Goal: Task Accomplishment & Management: Complete application form

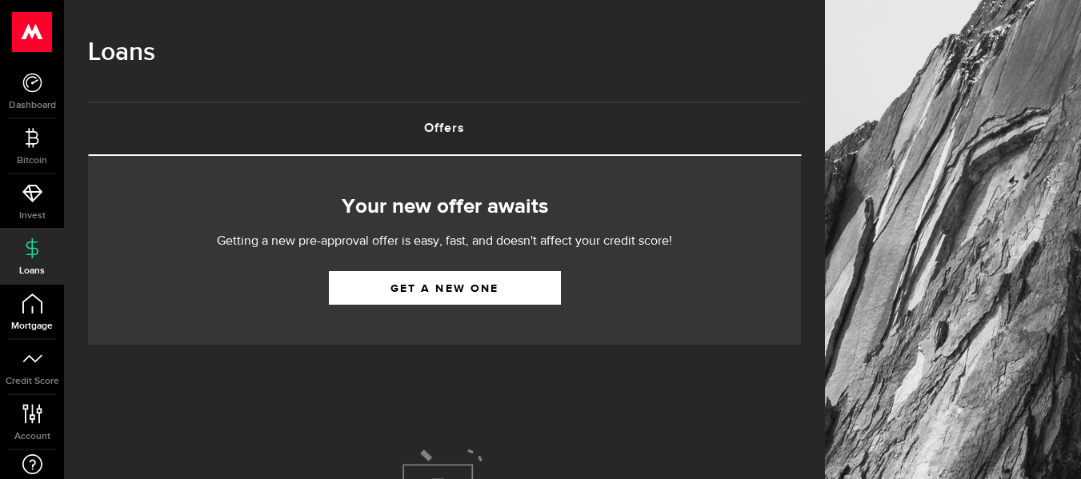
click at [42, 306] on use at bounding box center [32, 304] width 20 height 20
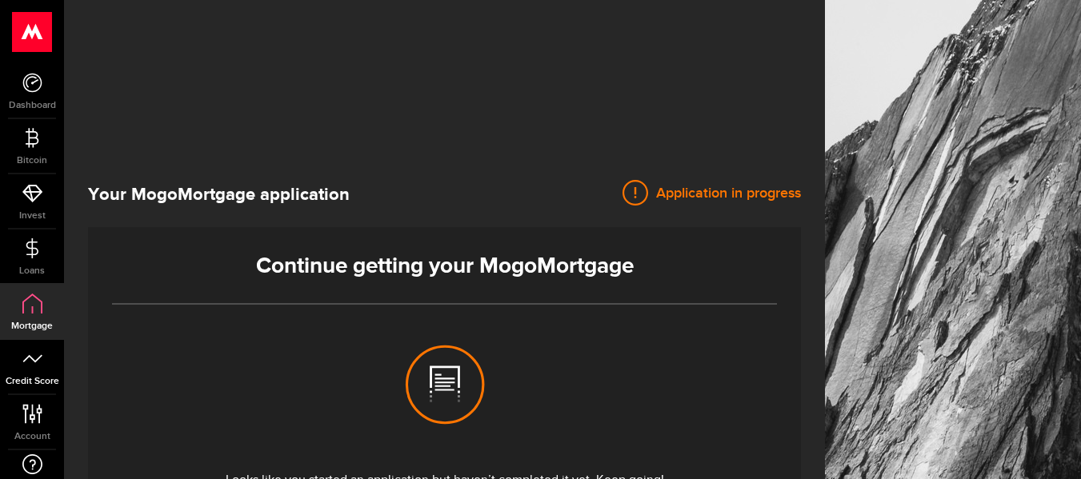
click at [34, 378] on span "Credit Score" at bounding box center [32, 382] width 64 height 10
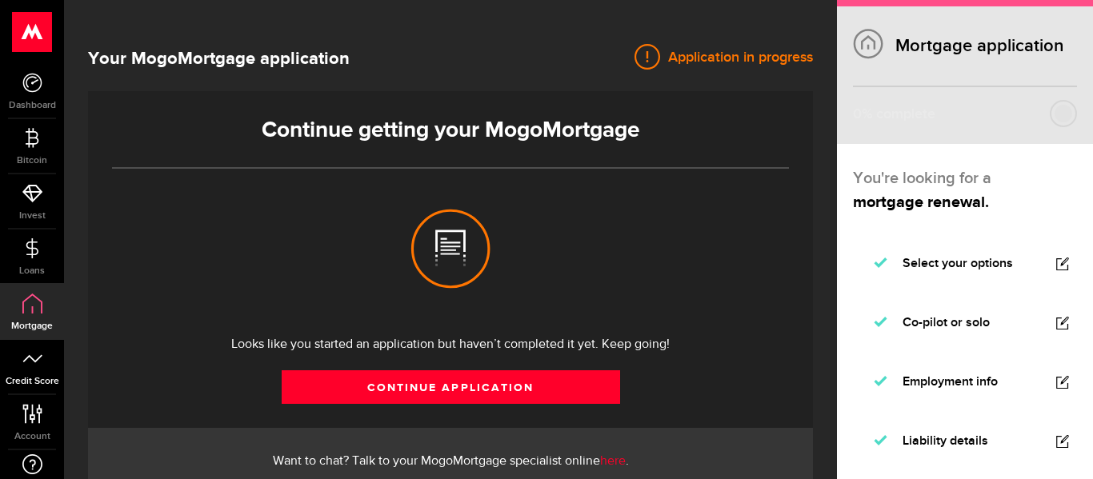
select select "3knYdhfXw4iYoq2m0WGQES"
click at [35, 260] on link "Loans" at bounding box center [32, 257] width 64 height 54
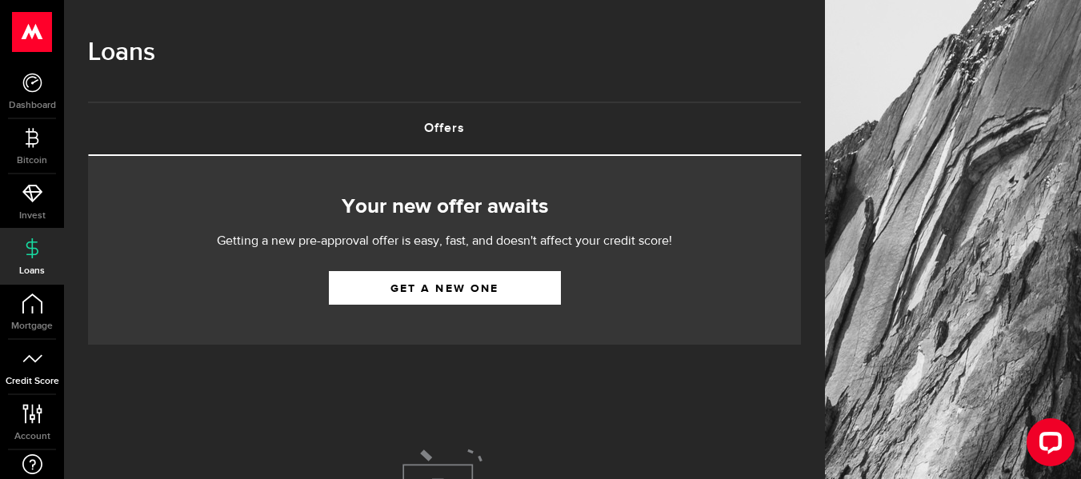
click at [34, 387] on link "Credit Score" at bounding box center [32, 367] width 64 height 54
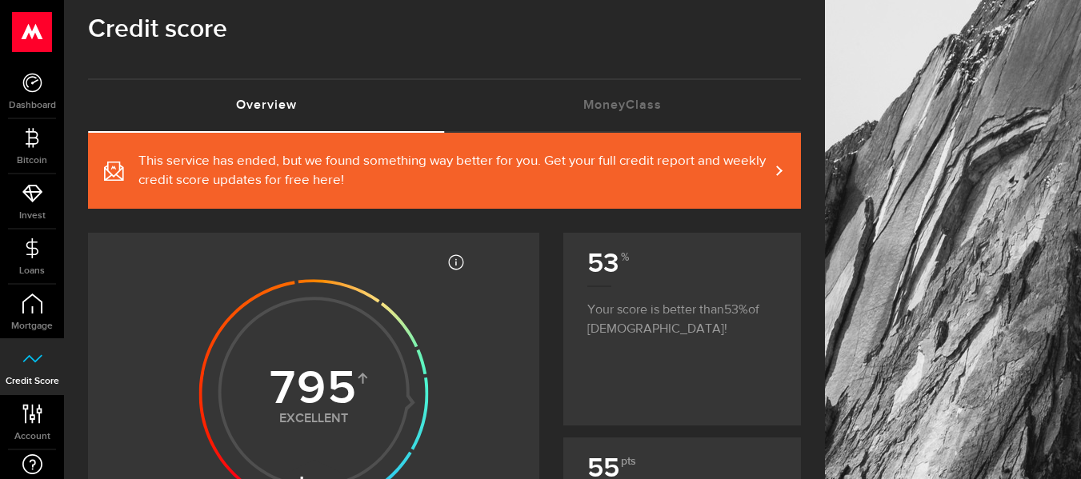
scroll to position [22, 0]
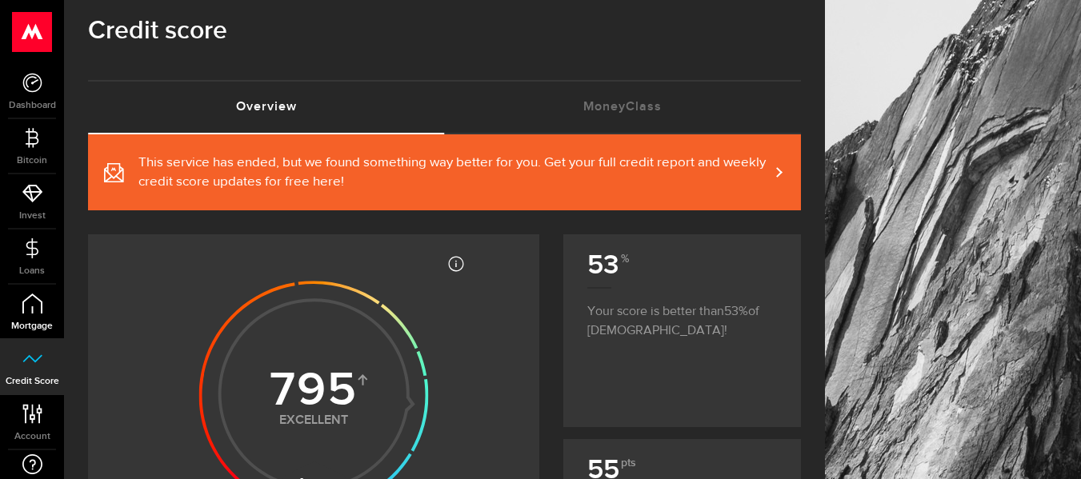
click at [43, 310] on link "Mortgage" at bounding box center [32, 312] width 64 height 54
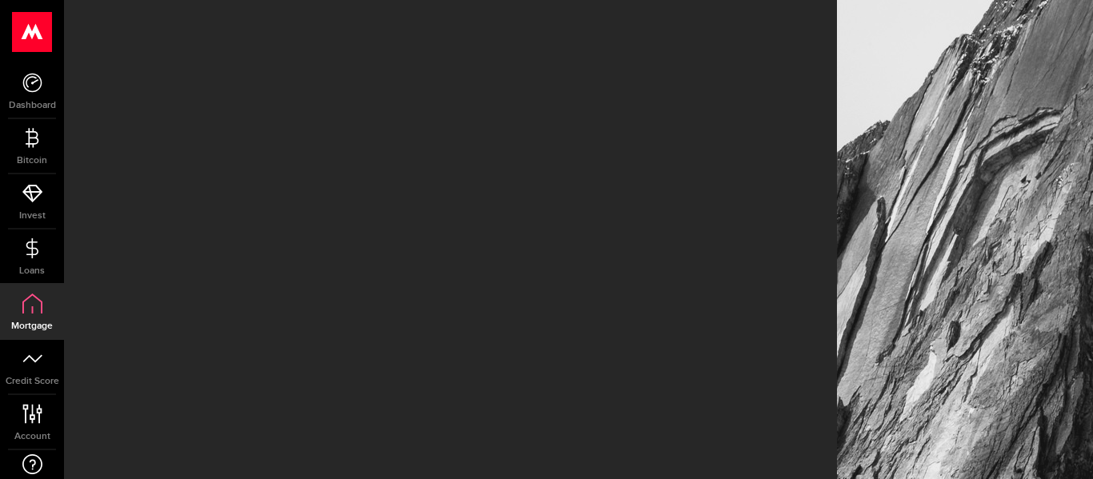
select select "3knYdhfXw4iYoq2m0WGQES"
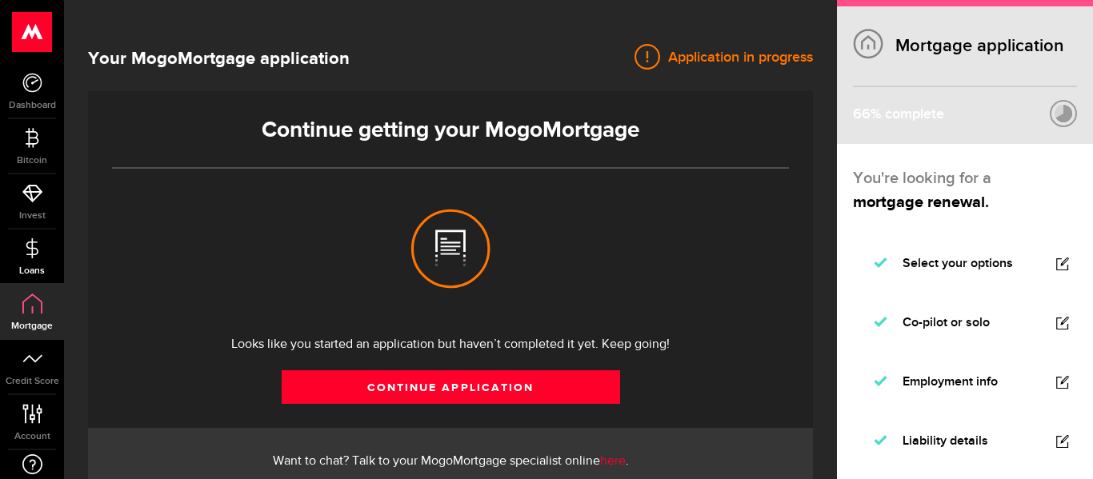
click at [36, 269] on span "Loans" at bounding box center [32, 271] width 64 height 10
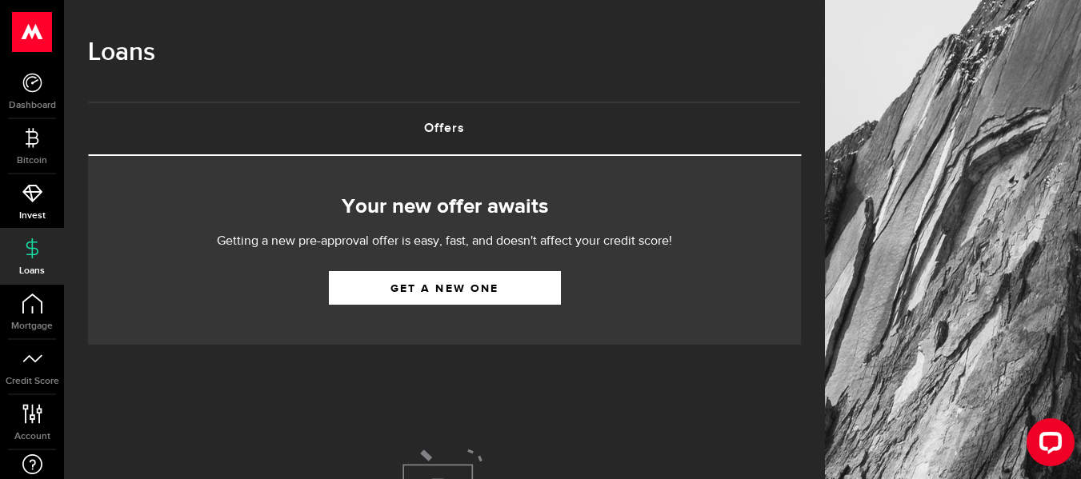
click at [44, 202] on link "Invest" at bounding box center [32, 201] width 64 height 54
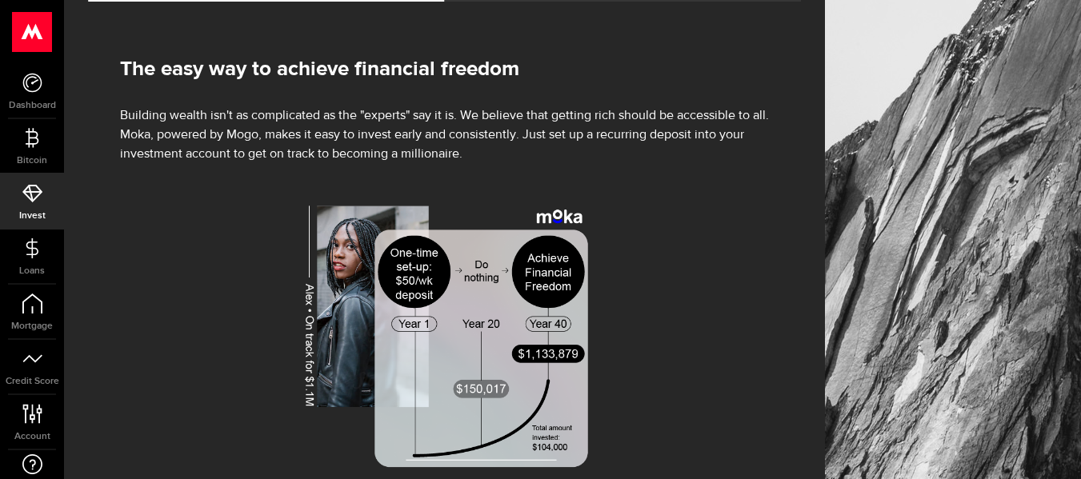
scroll to position [147, 0]
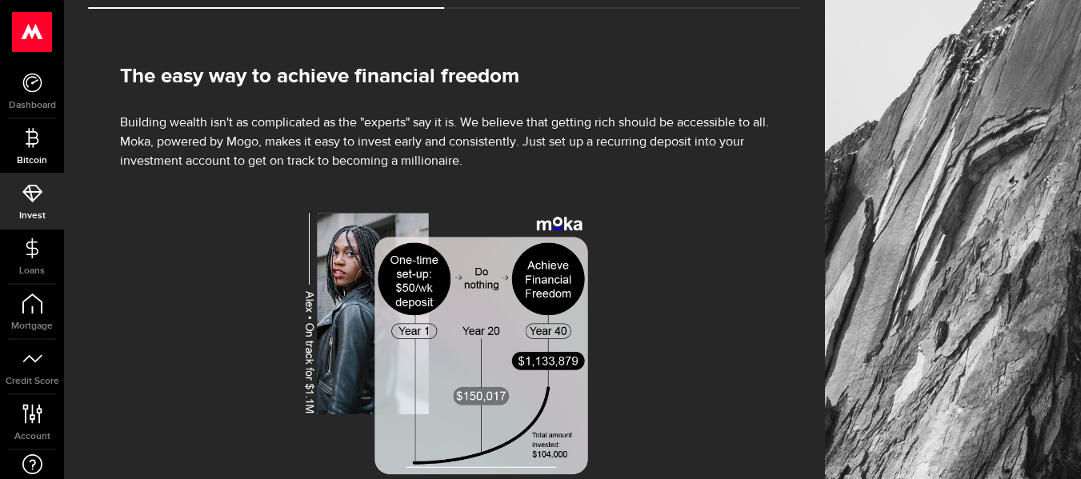
click at [36, 160] on span "Bitcoin" at bounding box center [32, 161] width 64 height 10
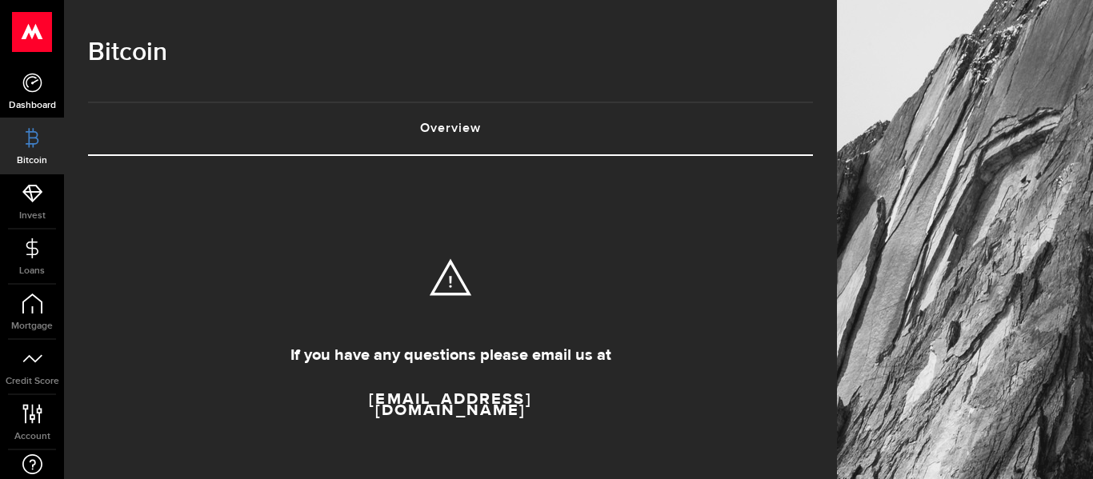
click at [43, 90] on link "Dashboard" at bounding box center [32, 91] width 64 height 54
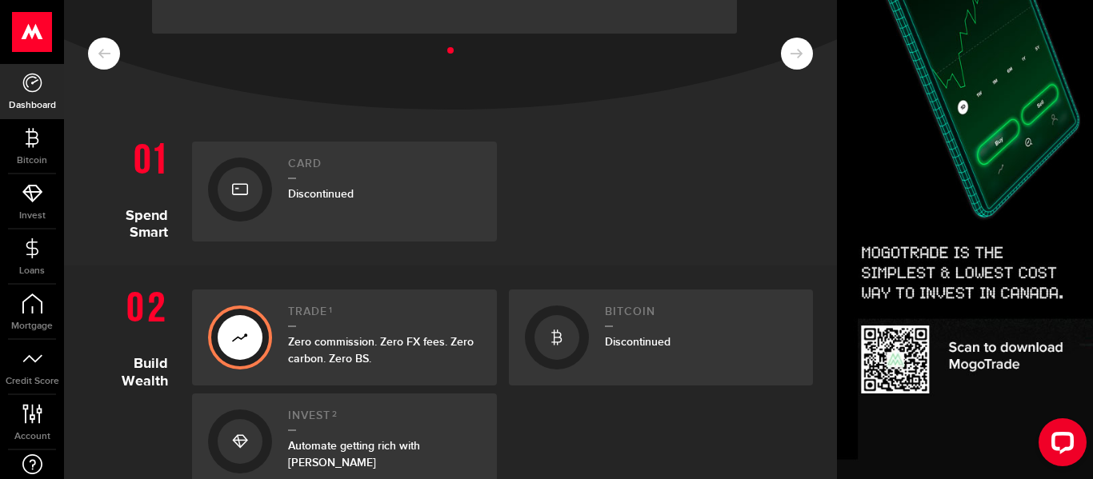
scroll to position [250, 0]
click at [28, 262] on link "Loans" at bounding box center [32, 257] width 64 height 54
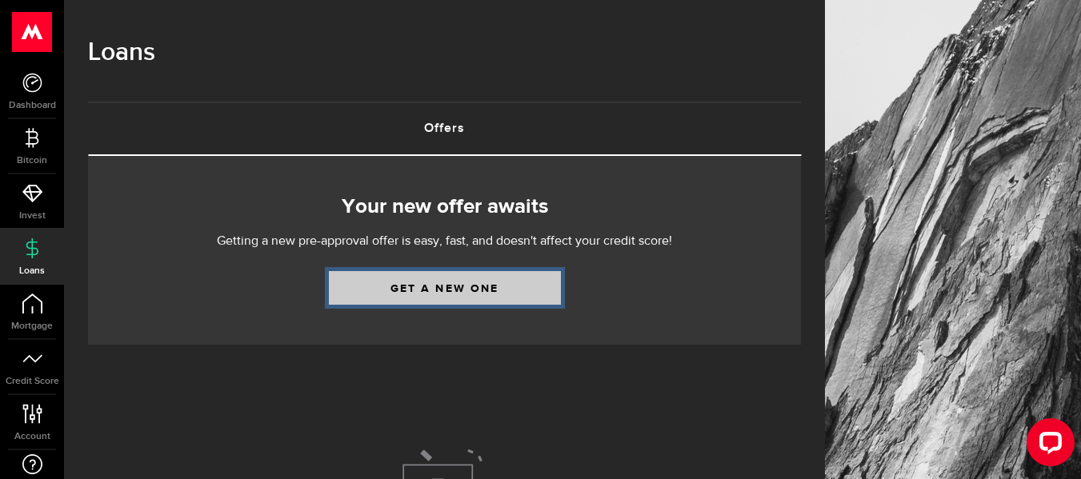
click at [422, 300] on link "Get a new one" at bounding box center [445, 288] width 232 height 34
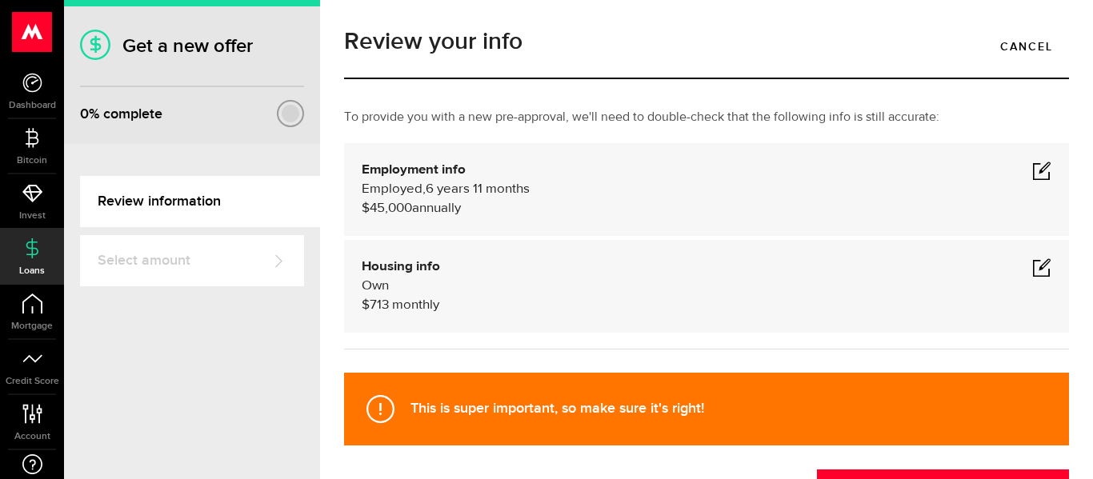
scroll to position [7, 0]
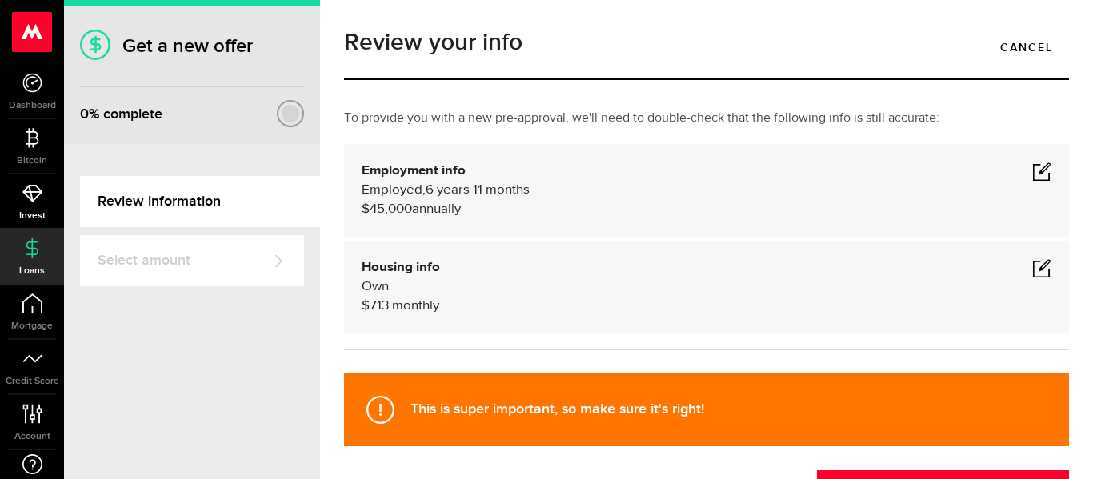
click at [29, 206] on link "Invest" at bounding box center [32, 201] width 64 height 54
